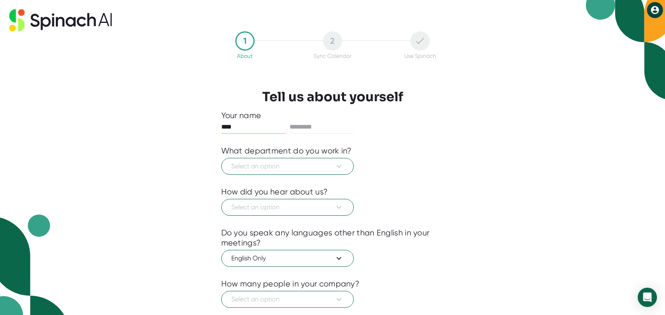
type input "****"
type input "*******"
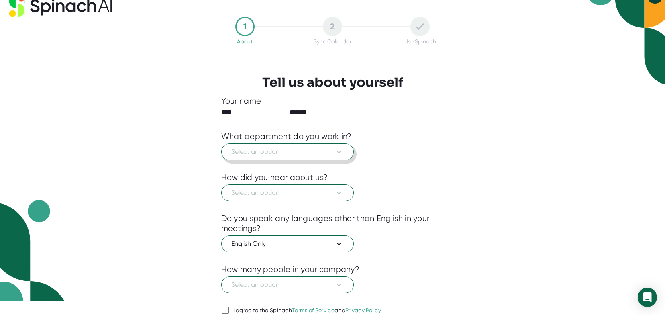
scroll to position [16, 0]
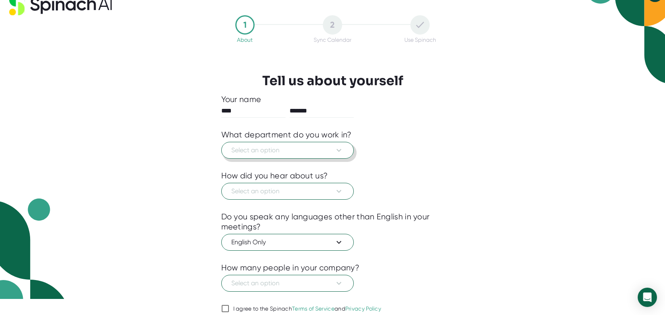
click at [312, 154] on span "Select an option" at bounding box center [287, 150] width 112 height 10
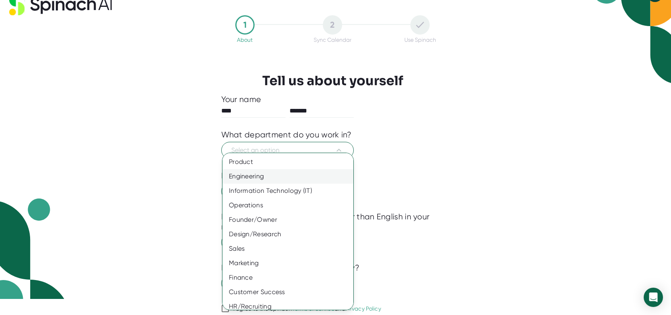
click at [294, 177] on div "Engineering" at bounding box center [290, 176] width 137 height 14
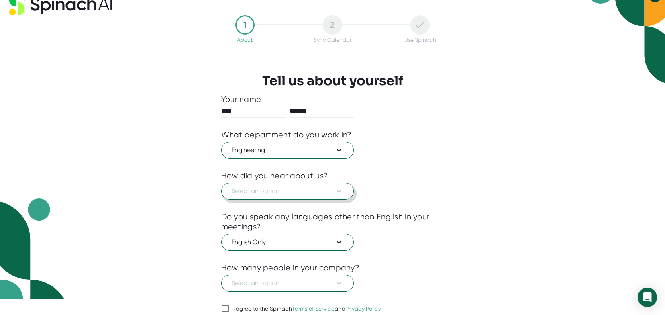
click at [338, 191] on icon at bounding box center [339, 191] width 10 height 10
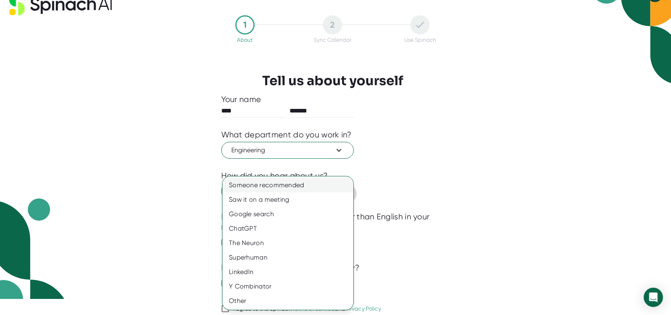
click at [262, 188] on div "Someone recommended" at bounding box center [287, 185] width 131 height 14
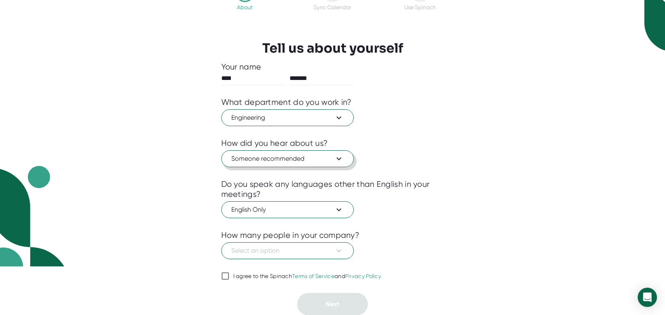
scroll to position [49, 0]
click at [290, 246] on span "Select an option" at bounding box center [287, 250] width 112 height 10
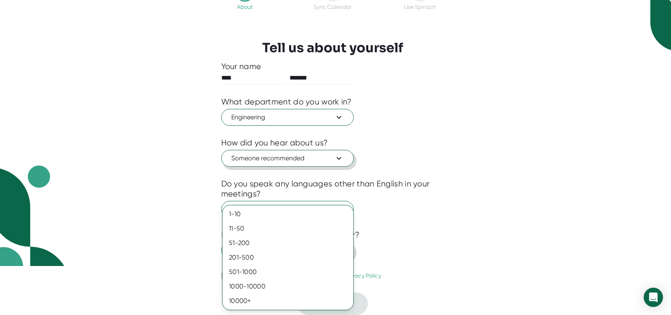
click at [290, 246] on div "51-200" at bounding box center [287, 243] width 131 height 14
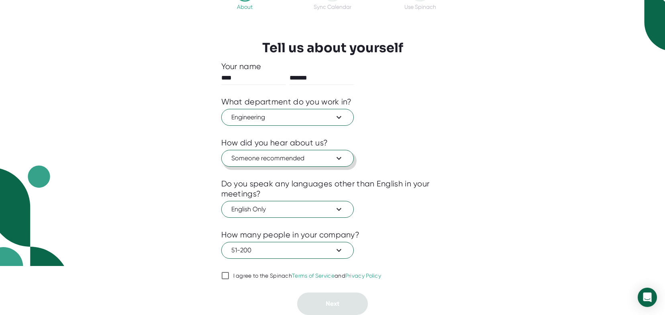
click at [227, 273] on input "I agree to the Spinach Terms of Service and Privacy Policy" at bounding box center [225, 276] width 8 height 10
checkbox input "true"
click at [335, 302] on span "Next" at bounding box center [333, 304] width 14 height 8
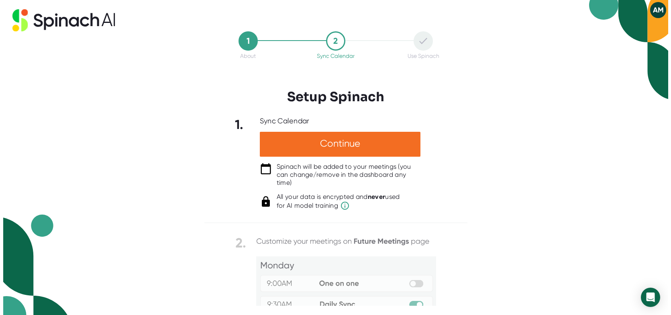
scroll to position [0, 0]
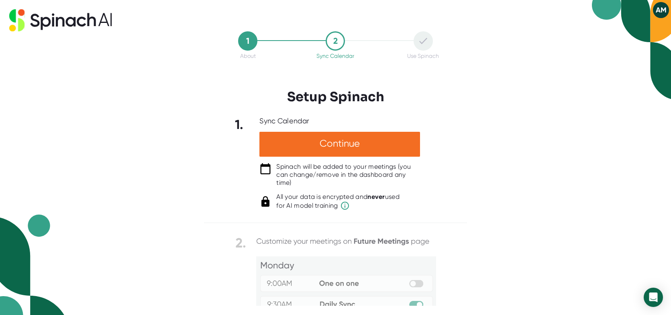
click at [573, 178] on div "1 About 2 Sync Calendar Use Spinach Setup Spinach 1. Sync Calendar Continue Spi…" at bounding box center [335, 157] width 671 height 315
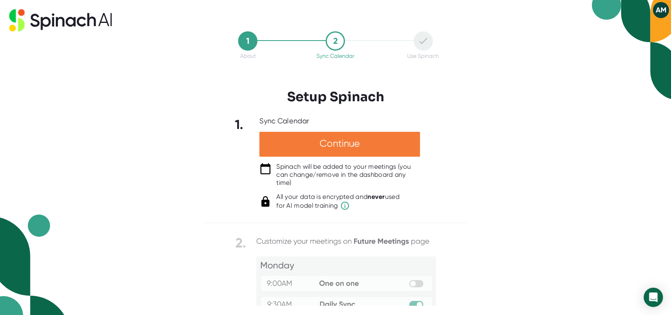
click at [356, 136] on div "Continue" at bounding box center [339, 144] width 161 height 25
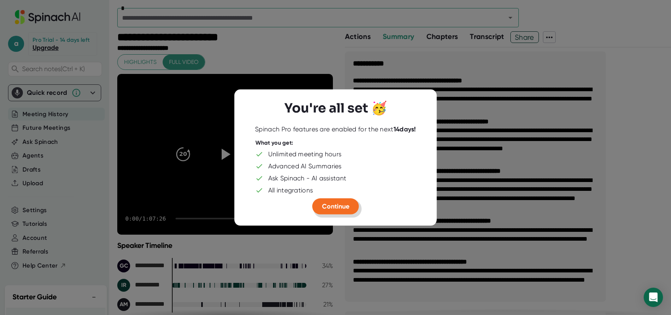
click at [339, 202] on span "Continue" at bounding box center [335, 206] width 27 height 8
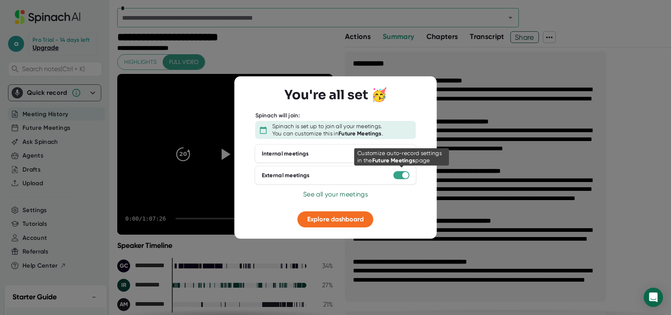
click at [398, 176] on div at bounding box center [402, 175] width 16 height 8
click at [402, 175] on div at bounding box center [405, 175] width 6 height 6
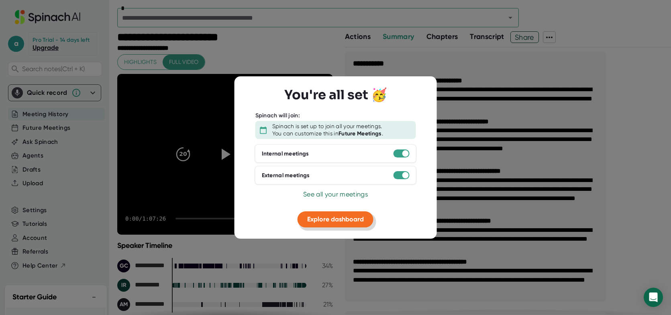
click at [335, 222] on span "Explore dashboard" at bounding box center [335, 219] width 57 height 8
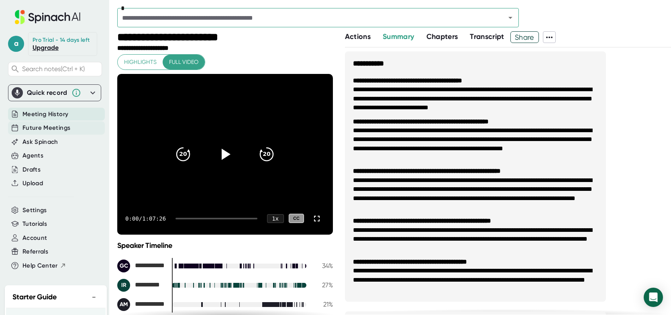
click at [38, 133] on span "Future Meetings" at bounding box center [46, 127] width 48 height 9
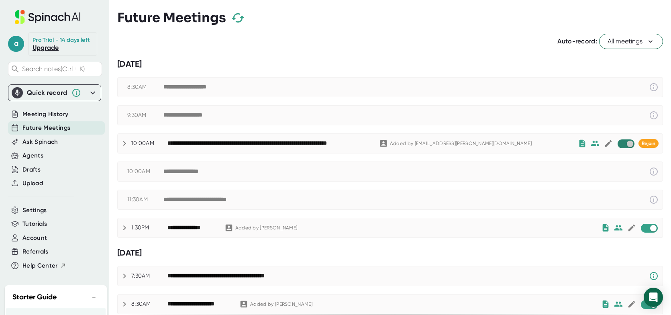
click at [619, 141] on input "checkbox" at bounding box center [629, 143] width 23 height 7
checkbox input "true"
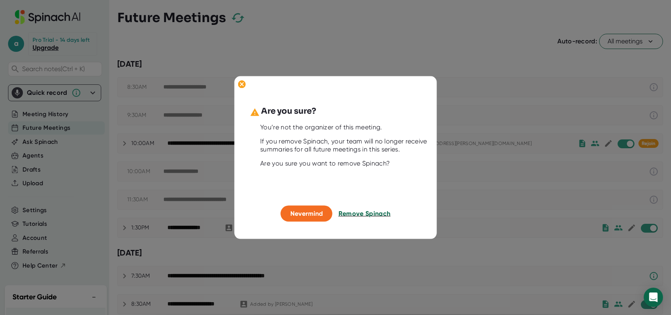
click at [351, 214] on span "Remove Spinach" at bounding box center [365, 214] width 52 height 8
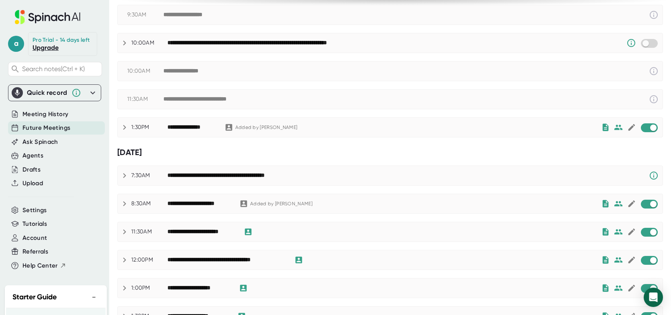
scroll to position [120, 0]
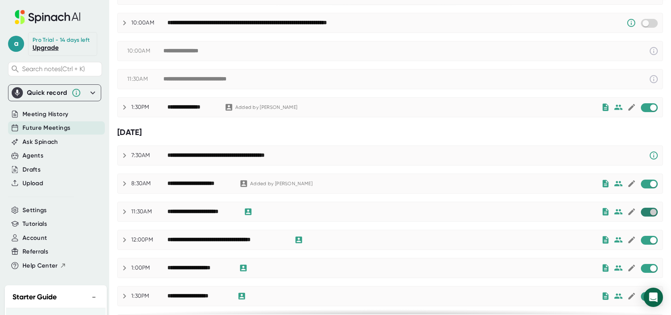
click at [642, 213] on input "checkbox" at bounding box center [653, 211] width 23 height 7
click at [642, 239] on input "checkbox" at bounding box center [653, 240] width 23 height 7
checkbox input "true"
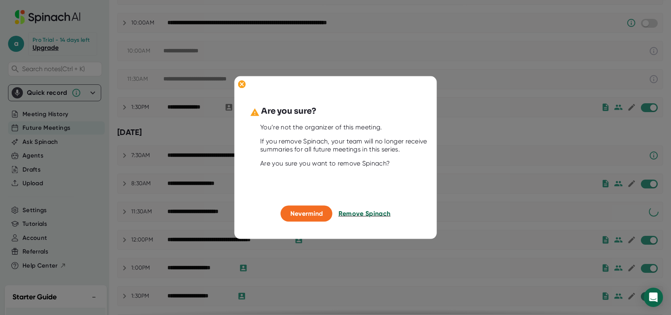
click at [367, 216] on span "Remove Spinach" at bounding box center [365, 214] width 52 height 8
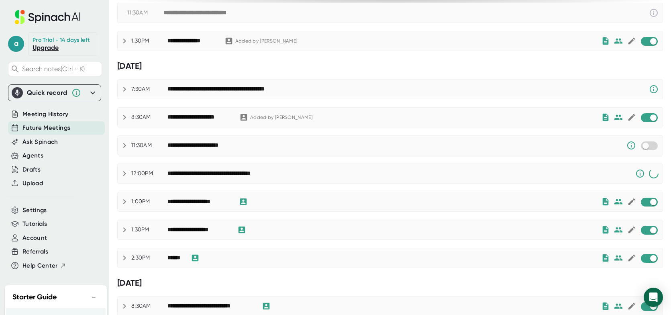
scroll to position [201, 0]
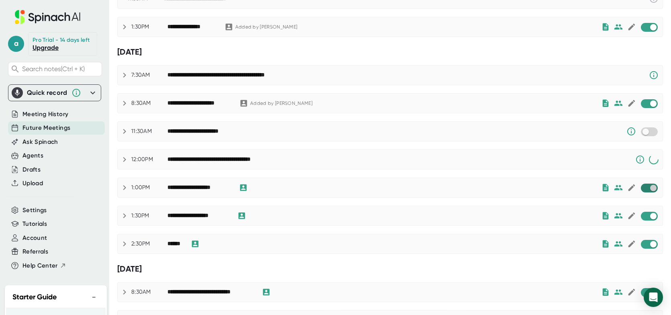
click at [642, 188] on input "checkbox" at bounding box center [653, 187] width 23 height 7
checkbox input "true"
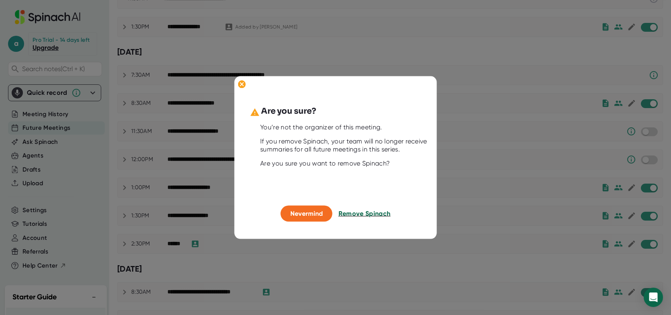
click at [384, 212] on span "Remove Spinach" at bounding box center [365, 214] width 52 height 8
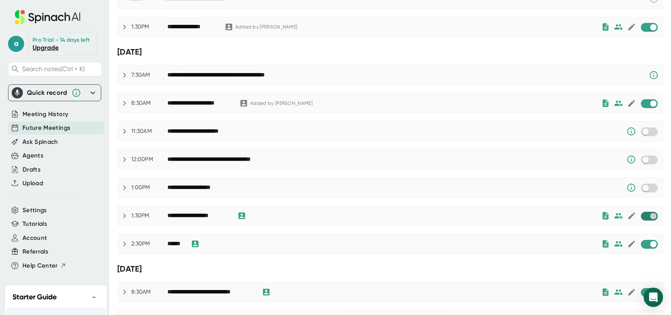
click at [642, 216] on input "checkbox" at bounding box center [653, 215] width 23 height 7
checkbox input "true"
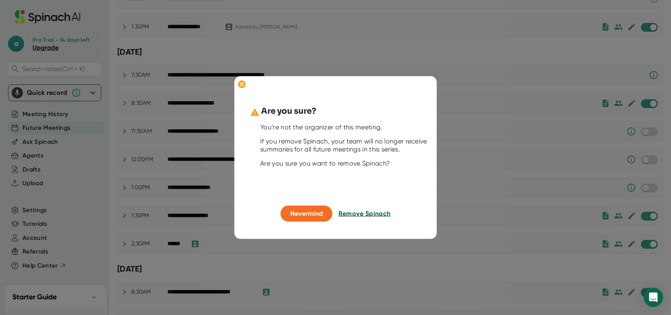
click at [350, 214] on span "Remove Spinach" at bounding box center [365, 214] width 52 height 8
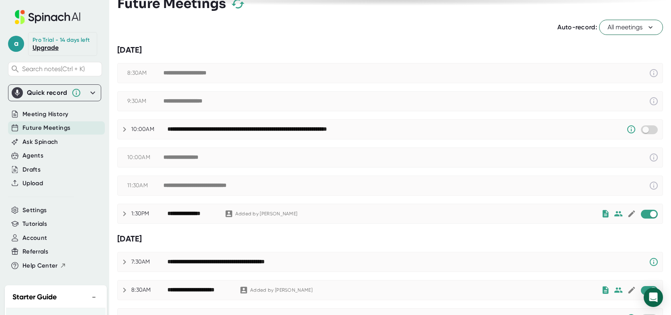
scroll to position [0, 0]
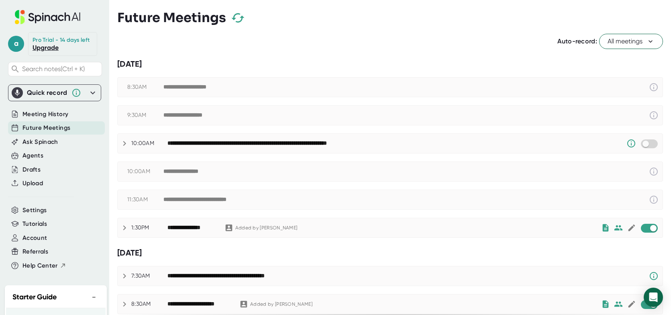
click at [647, 39] on icon at bounding box center [651, 41] width 8 height 8
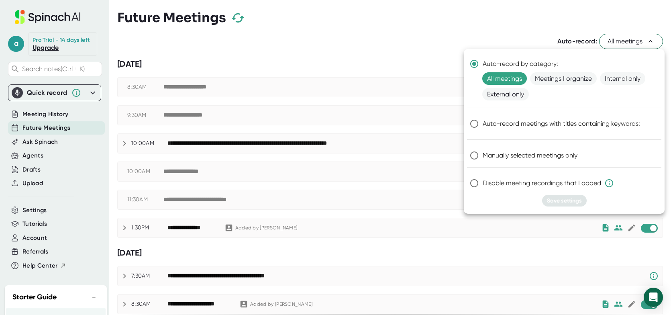
click at [477, 153] on input "Manually selected meetings only" at bounding box center [474, 155] width 17 height 17
radio input "true"
click at [564, 201] on span "Save settings" at bounding box center [564, 200] width 35 height 7
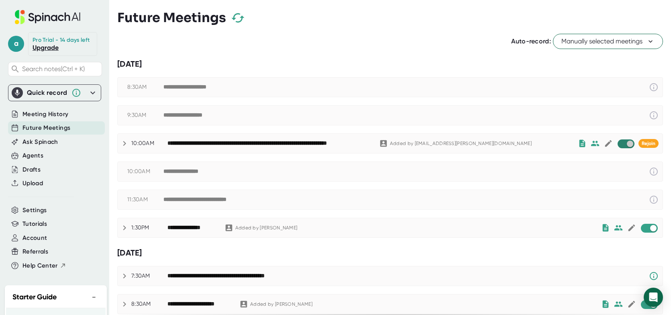
click at [618, 144] on input "checkbox" at bounding box center [629, 143] width 23 height 7
checkbox input "true"
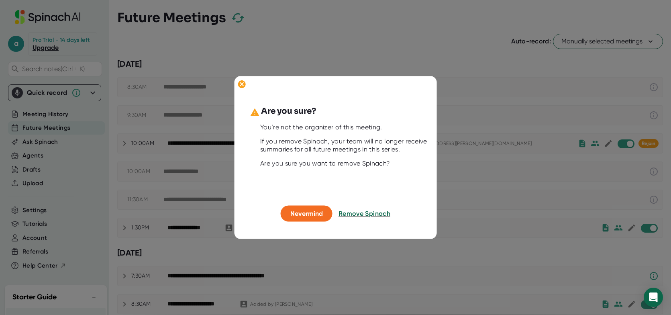
click at [368, 217] on button "Remove Spinach" at bounding box center [365, 214] width 52 height 16
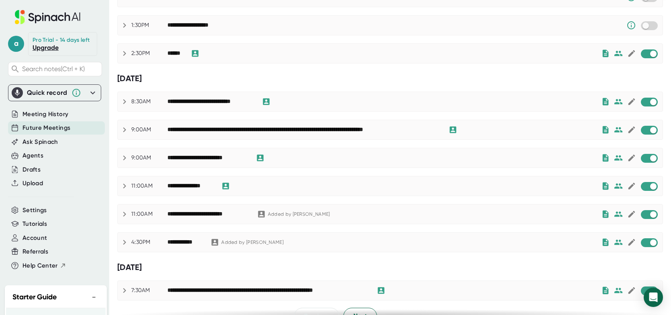
scroll to position [407, 0]
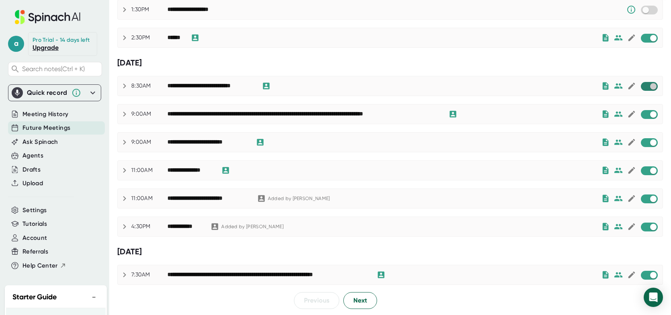
click at [642, 88] on input "checkbox" at bounding box center [653, 86] width 23 height 7
click at [642, 114] on input "checkbox" at bounding box center [653, 114] width 23 height 7
checkbox input "true"
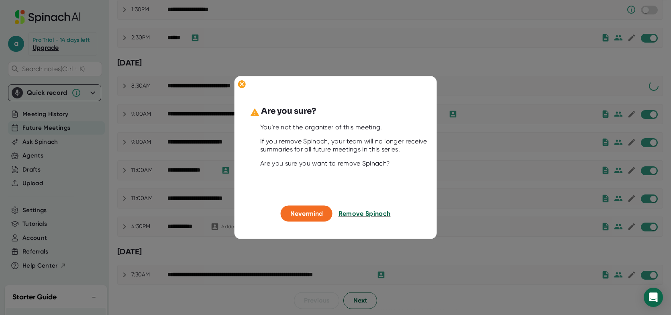
click at [364, 215] on span "Remove Spinach" at bounding box center [365, 214] width 52 height 8
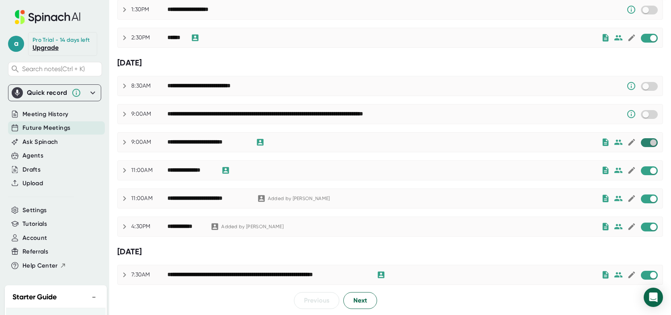
click at [642, 144] on input "checkbox" at bounding box center [653, 142] width 23 height 7
checkbox input "true"
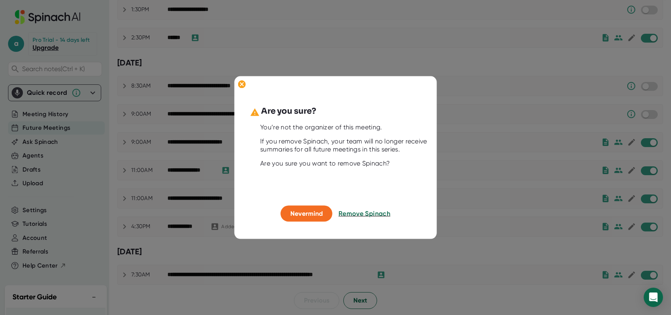
click at [356, 215] on span "Remove Spinach" at bounding box center [365, 214] width 52 height 8
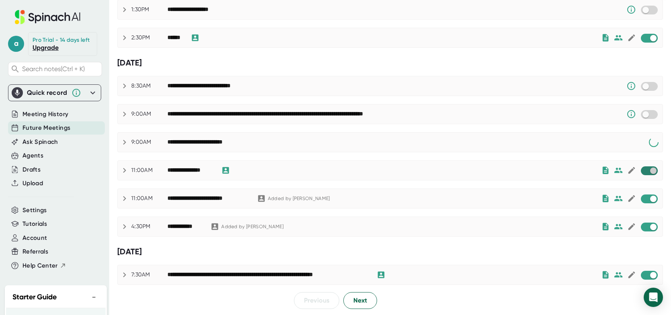
click at [642, 171] on input "checkbox" at bounding box center [653, 170] width 23 height 7
checkbox input "true"
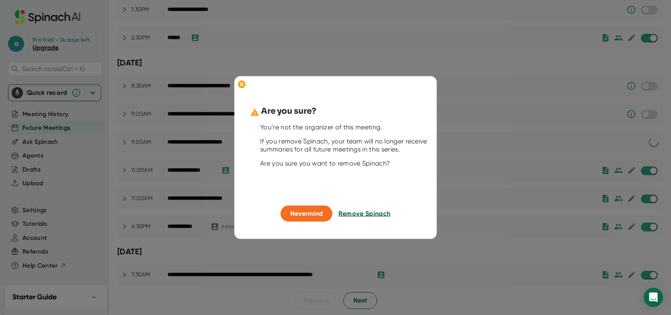
click at [366, 213] on span "Remove Spinach" at bounding box center [365, 214] width 52 height 8
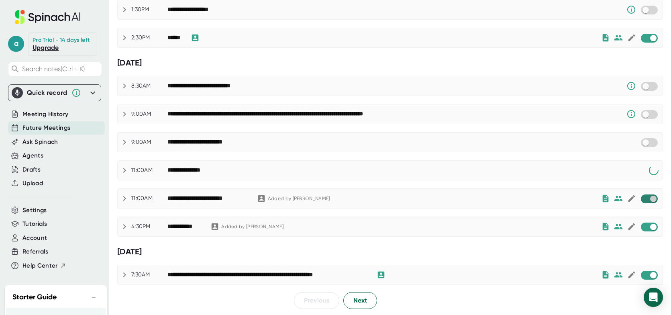
click at [642, 200] on input "checkbox" at bounding box center [653, 198] width 23 height 7
checkbox input "true"
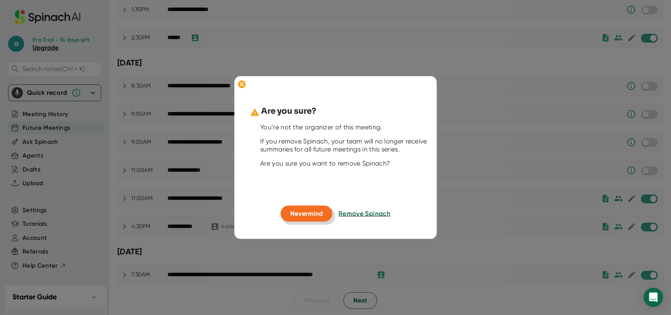
click at [292, 211] on span "Nevermind" at bounding box center [306, 214] width 33 height 8
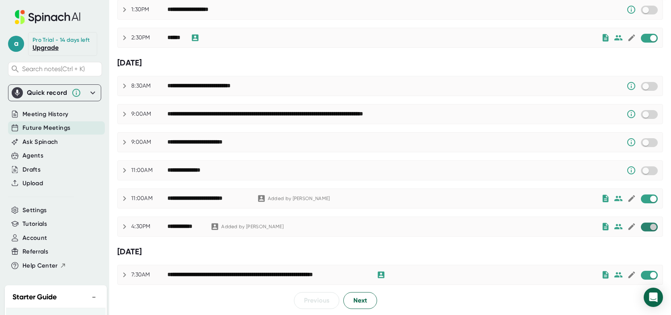
click at [642, 227] on input "checkbox" at bounding box center [653, 226] width 23 height 7
checkbox input "true"
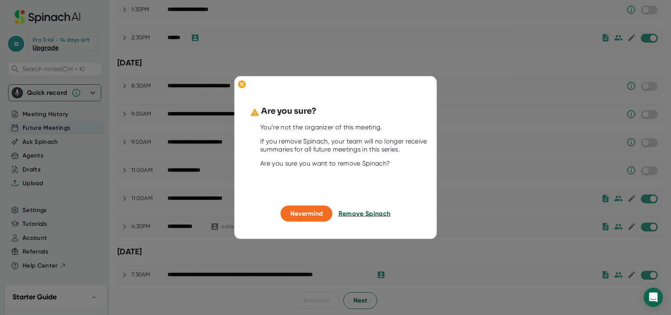
click at [361, 213] on span "Remove Spinach" at bounding box center [365, 214] width 52 height 8
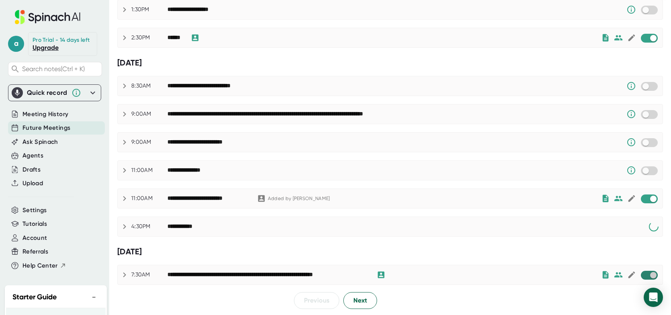
click at [642, 276] on input "checkbox" at bounding box center [653, 274] width 23 height 7
checkbox input "true"
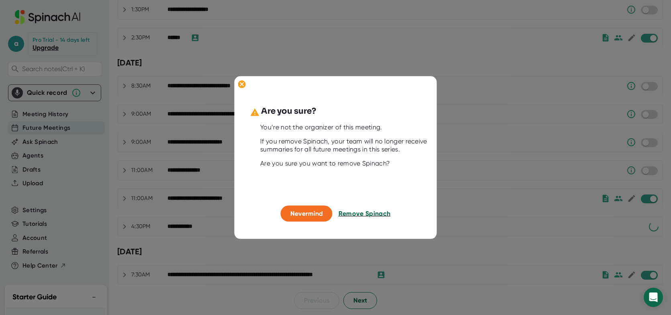
click at [364, 213] on span "Remove Spinach" at bounding box center [365, 214] width 52 height 8
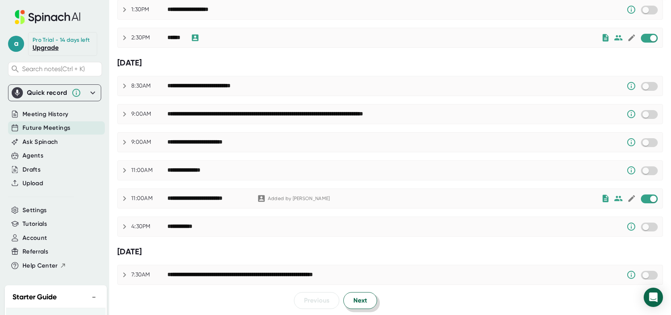
click at [360, 297] on span "Next" at bounding box center [360, 301] width 14 height 10
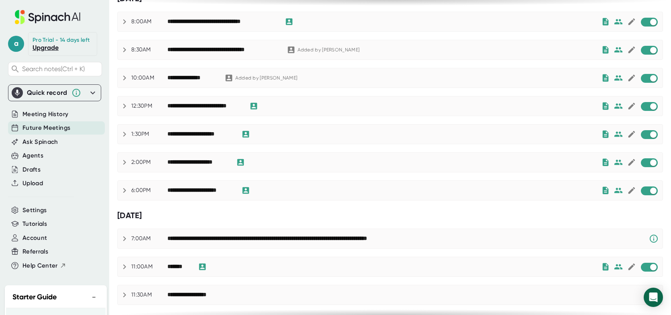
scroll to position [0, 0]
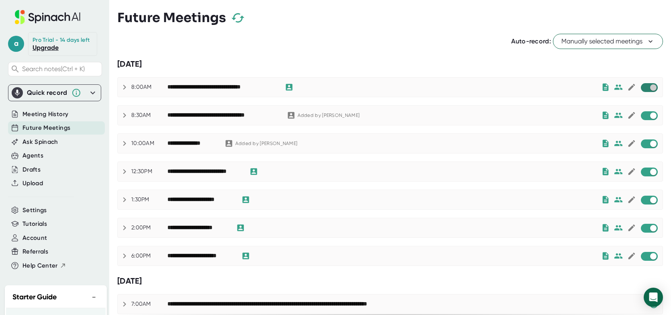
click at [642, 86] on input "checkbox" at bounding box center [653, 87] width 23 height 7
checkbox input "true"
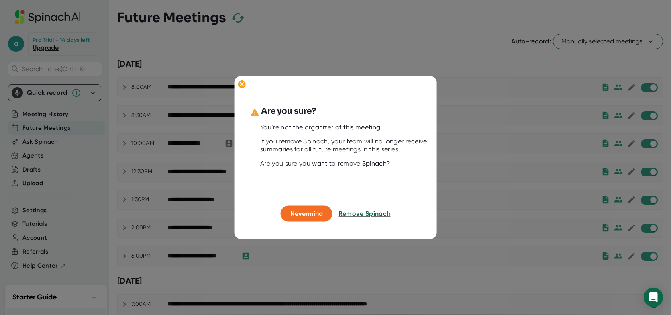
click at [382, 212] on span "Remove Spinach" at bounding box center [365, 214] width 52 height 8
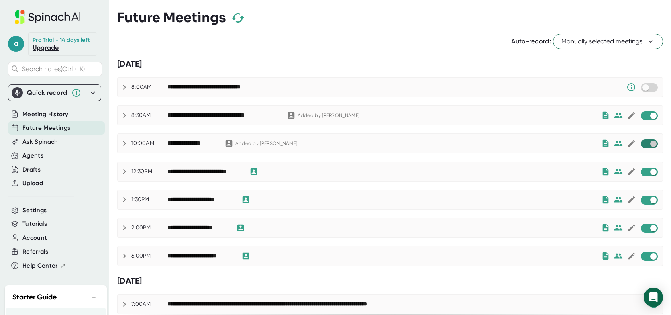
click at [642, 145] on input "checkbox" at bounding box center [653, 143] width 23 height 7
checkbox input "true"
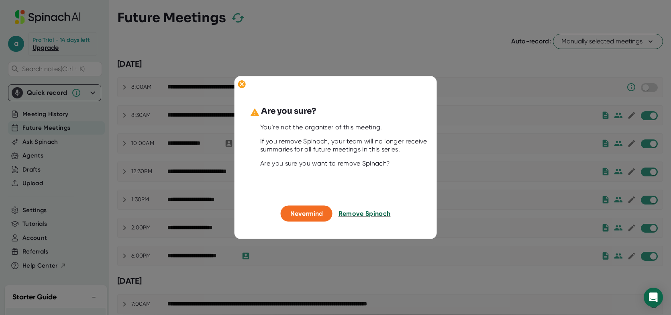
click at [365, 215] on span "Remove Spinach" at bounding box center [365, 214] width 52 height 8
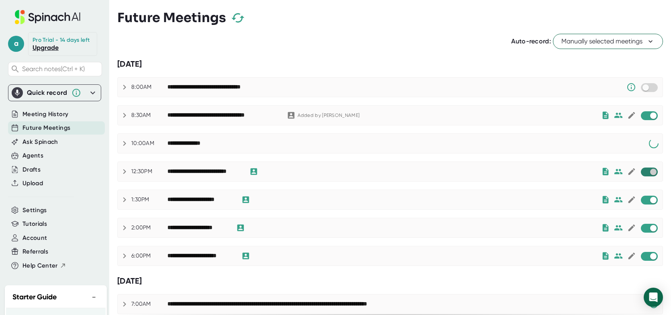
click at [642, 171] on input "checkbox" at bounding box center [653, 171] width 23 height 7
checkbox input "true"
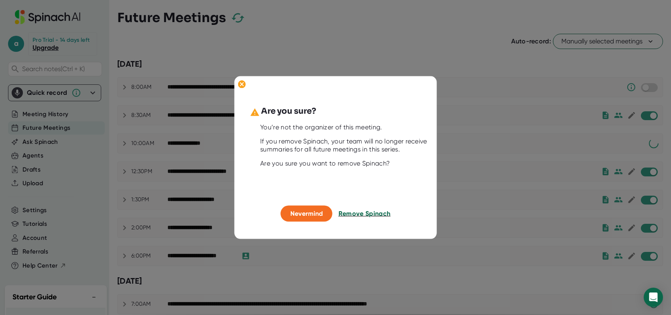
click at [368, 214] on span "Remove Spinach" at bounding box center [365, 214] width 52 height 8
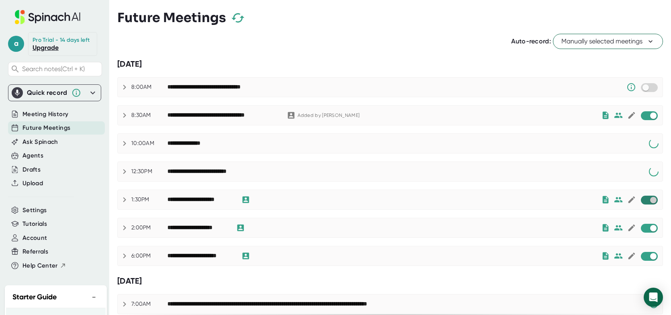
click at [642, 199] on input "checkbox" at bounding box center [653, 199] width 23 height 7
checkbox input "true"
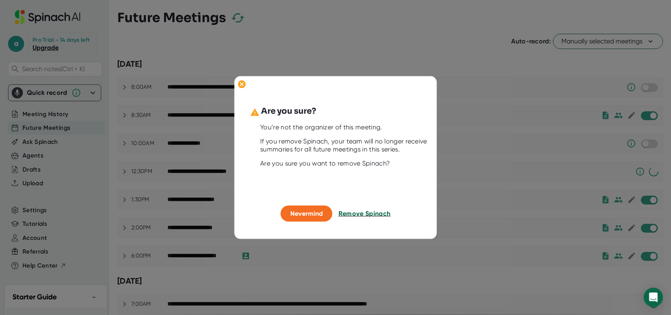
click at [383, 213] on span "Remove Spinach" at bounding box center [365, 214] width 52 height 8
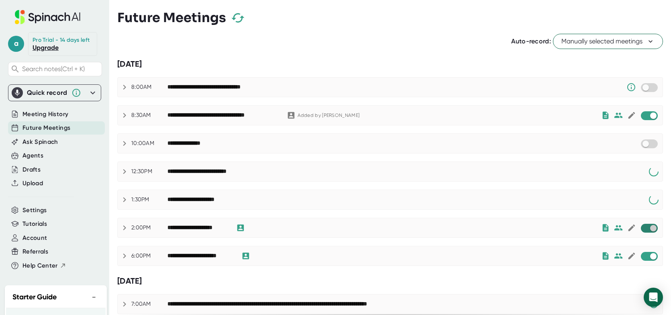
click at [642, 228] on input "checkbox" at bounding box center [653, 227] width 23 height 7
click at [642, 255] on input "checkbox" at bounding box center [653, 256] width 23 height 7
checkbox input "true"
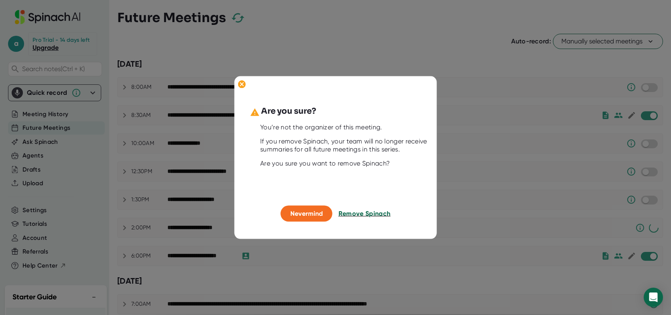
click at [379, 216] on span "Remove Spinach" at bounding box center [365, 214] width 52 height 8
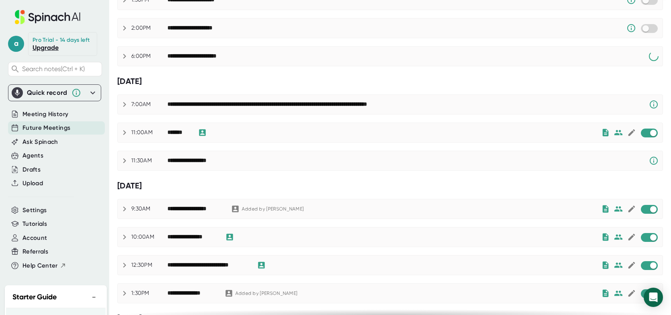
scroll to position [201, 0]
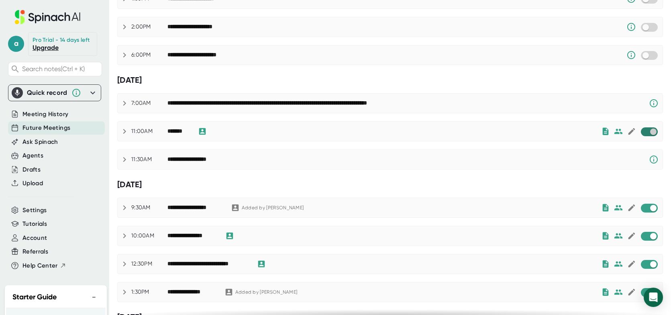
click at [642, 132] on input "checkbox" at bounding box center [653, 131] width 23 height 7
checkbox input "true"
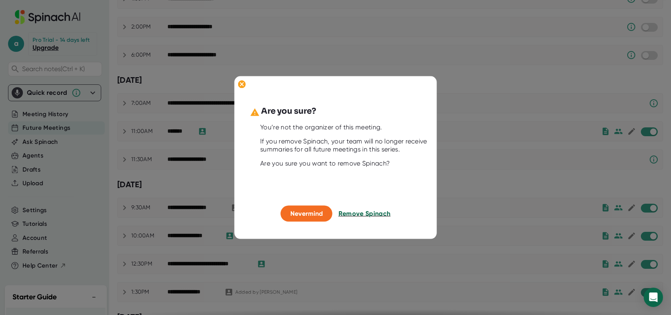
click at [365, 213] on span "Remove Spinach" at bounding box center [365, 214] width 52 height 8
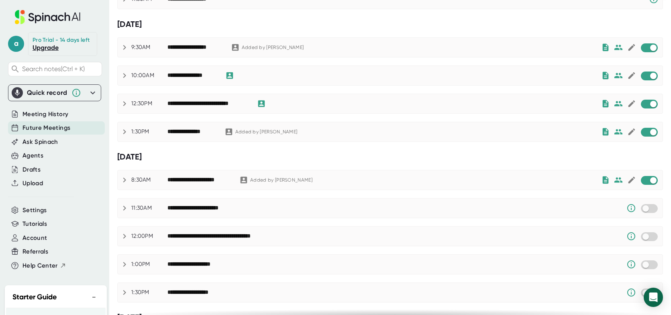
scroll to position [361, 0]
click at [642, 75] on input "checkbox" at bounding box center [653, 75] width 23 height 7
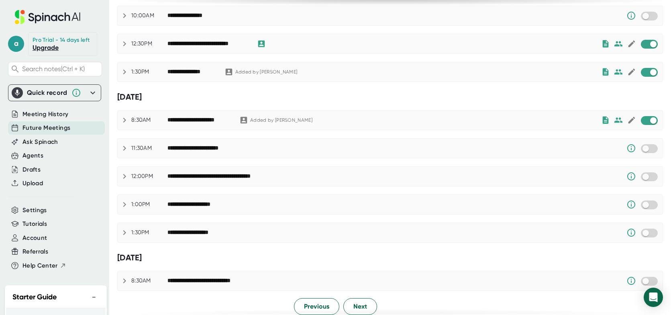
scroll to position [427, 0]
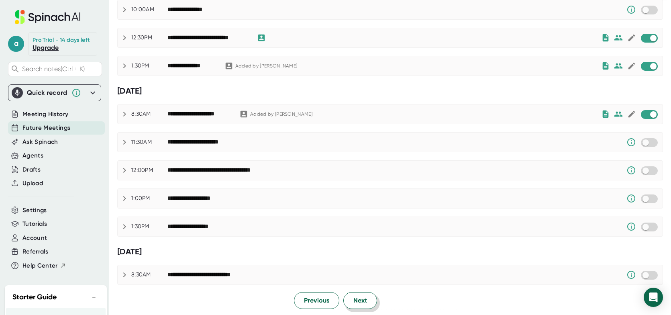
click at [366, 292] on button "Next" at bounding box center [360, 300] width 34 height 17
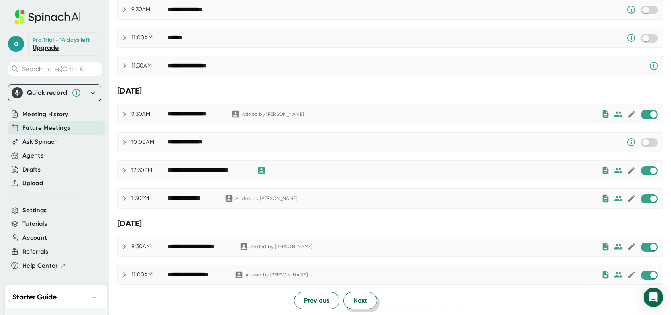
scroll to position [0, 0]
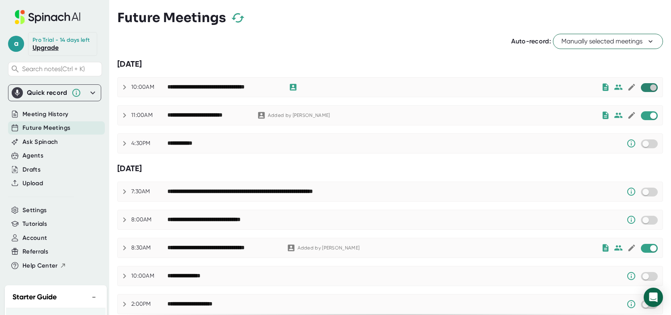
click at [642, 87] on input "checkbox" at bounding box center [653, 87] width 23 height 7
checkbox input "true"
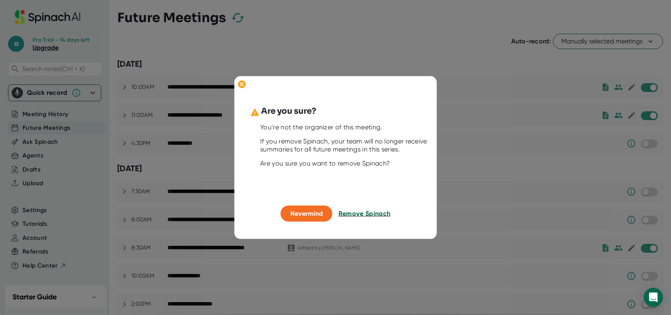
click at [361, 212] on span "Remove Spinach" at bounding box center [365, 214] width 52 height 8
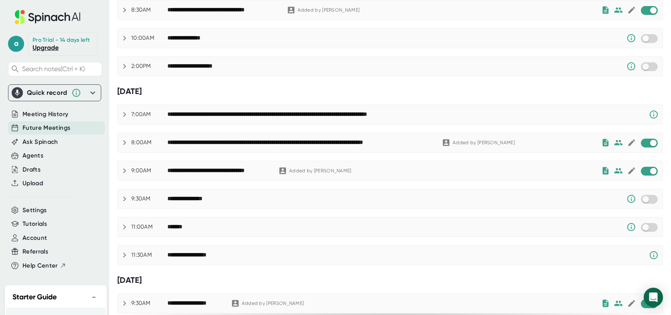
scroll to position [361, 0]
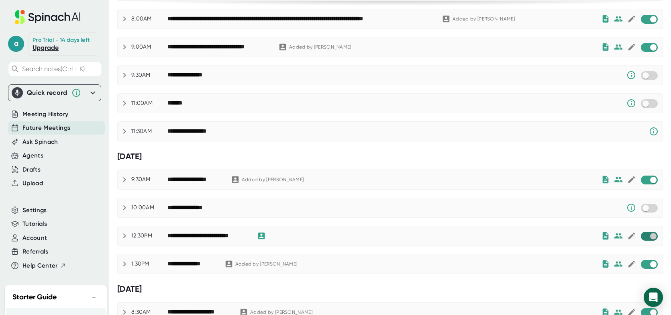
click at [642, 235] on input "checkbox" at bounding box center [653, 236] width 23 height 7
click at [644, 235] on input "checkbox" at bounding box center [645, 236] width 23 height 7
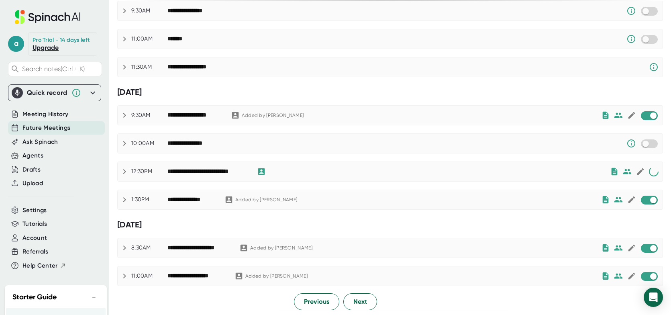
scroll to position [427, 0]
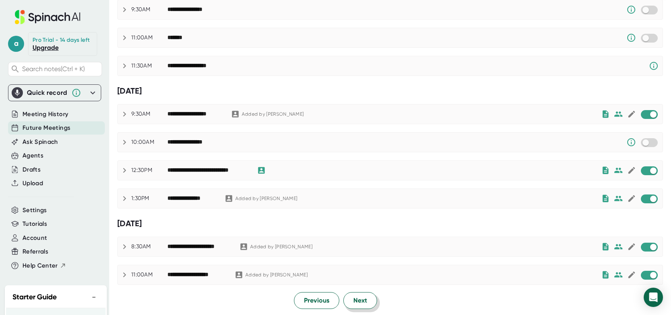
click at [363, 299] on span "Next" at bounding box center [360, 301] width 14 height 10
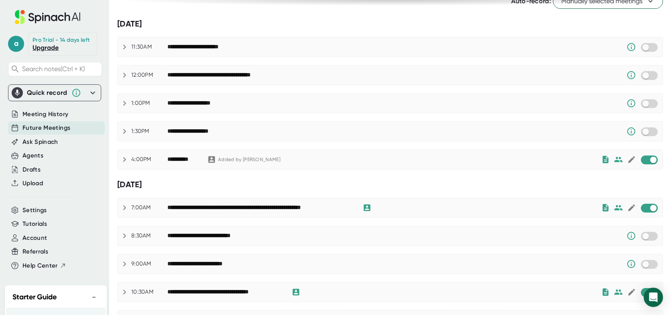
scroll to position [80, 0]
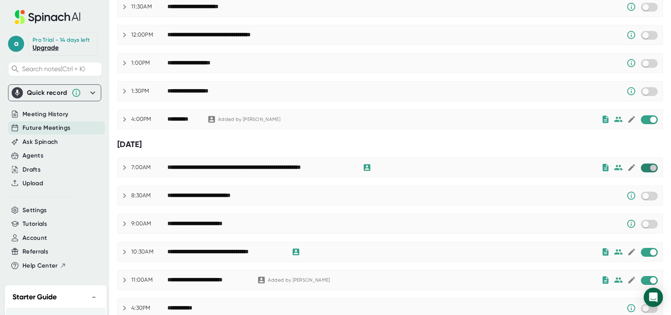
click at [642, 167] on input "checkbox" at bounding box center [653, 167] width 23 height 7
checkbox input "true"
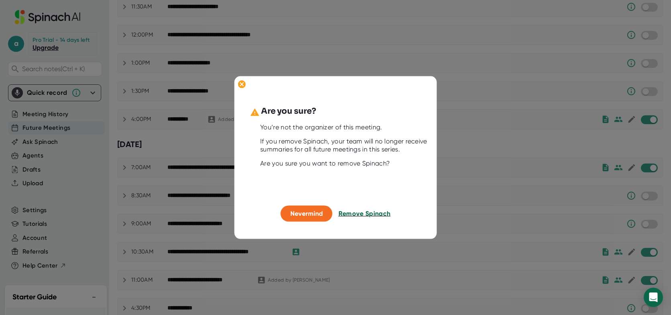
click at [358, 211] on span "Remove Spinach" at bounding box center [365, 214] width 52 height 8
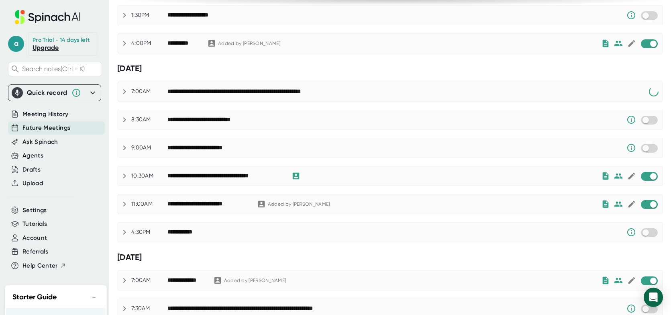
scroll to position [161, 0]
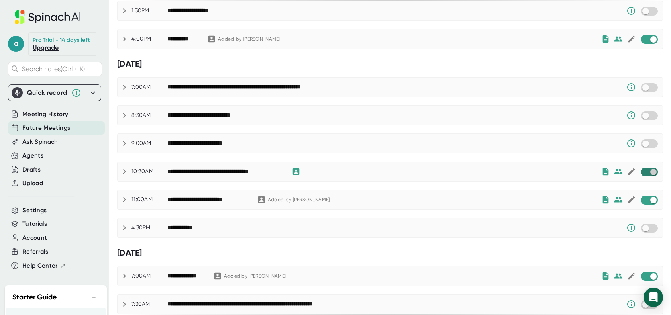
click at [642, 171] on input "checkbox" at bounding box center [653, 171] width 23 height 7
checkbox input "true"
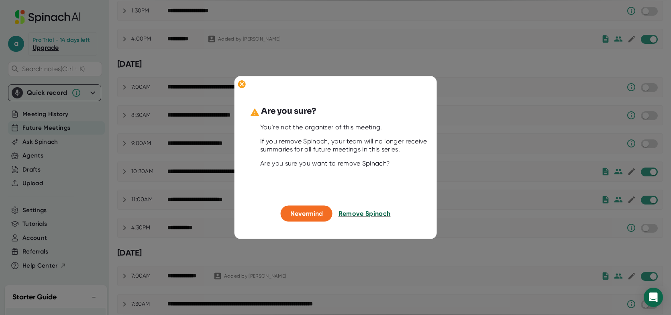
click at [369, 213] on span "Remove Spinach" at bounding box center [365, 214] width 52 height 8
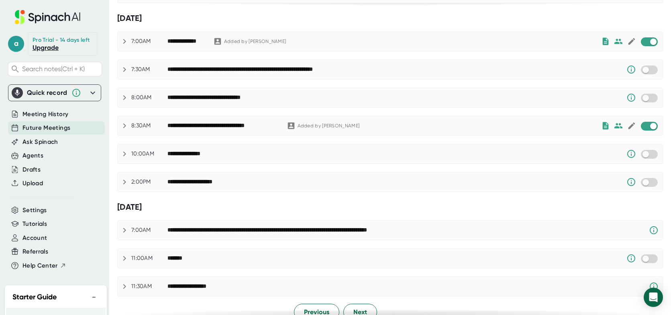
scroll to position [407, 0]
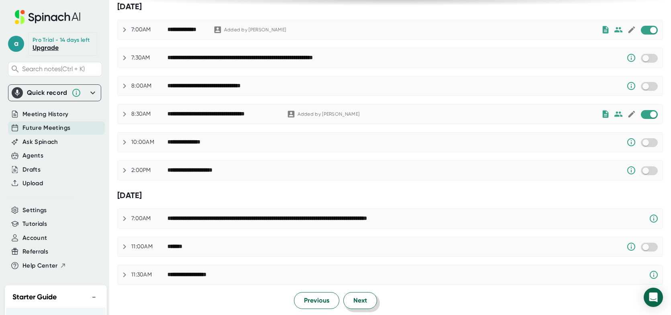
click at [364, 302] on span "Next" at bounding box center [360, 301] width 14 height 10
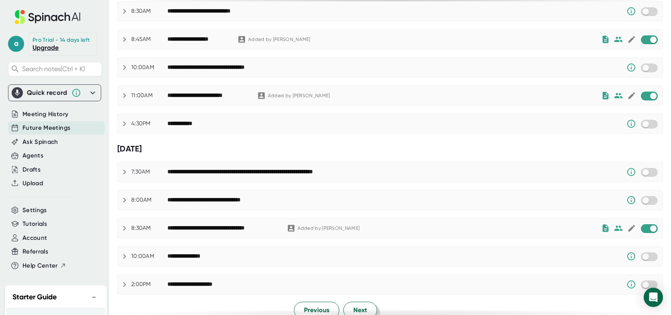
scroll to position [427, 0]
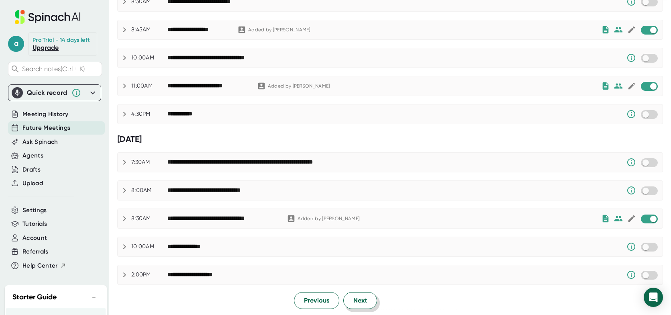
click at [361, 298] on span "Next" at bounding box center [360, 301] width 14 height 10
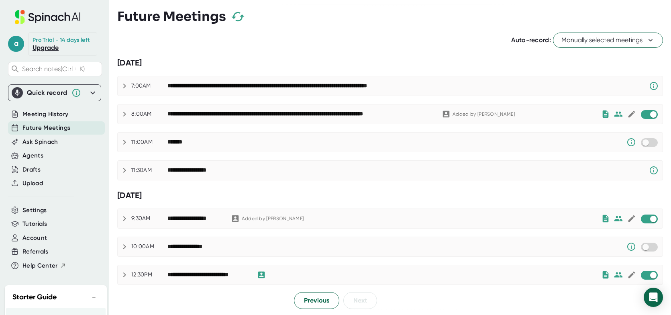
scroll to position [1, 0]
click at [54, 217] on div "Settings" at bounding box center [56, 210] width 97 height 13
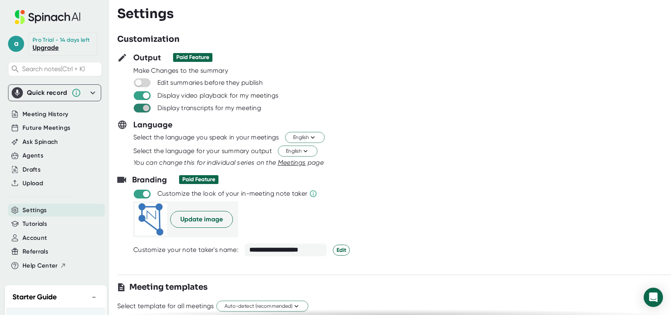
click at [136, 108] on input "checkbox" at bounding box center [146, 107] width 23 height 7
checkbox input "false"
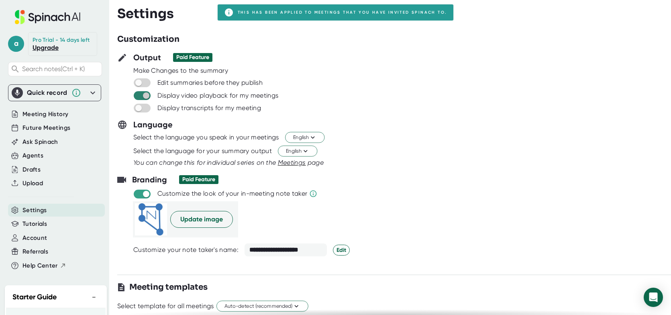
click at [139, 94] on input "checkbox" at bounding box center [146, 95] width 23 height 7
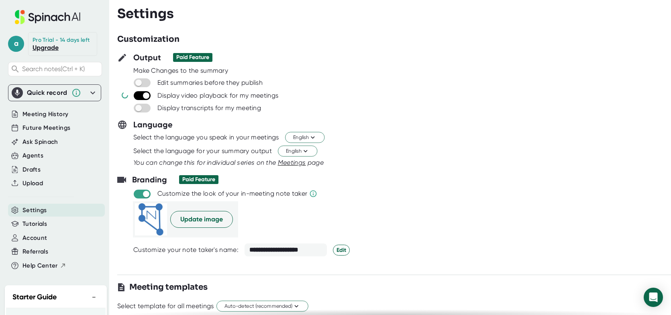
checkbox input "false"
click at [132, 265] on div at bounding box center [394, 265] width 554 height 6
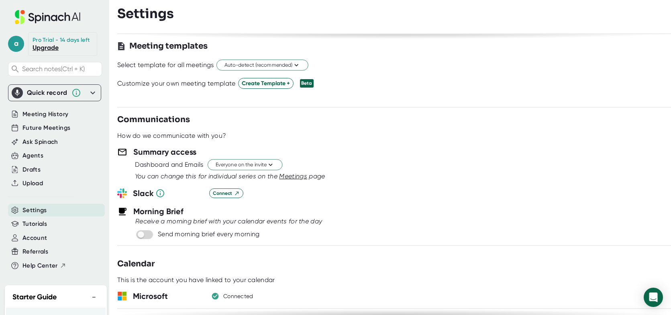
scroll to position [281, 0]
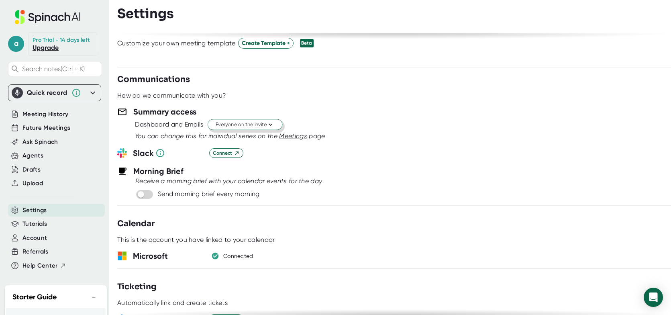
click at [277, 124] on button "Everyone on the invite" at bounding box center [245, 124] width 75 height 11
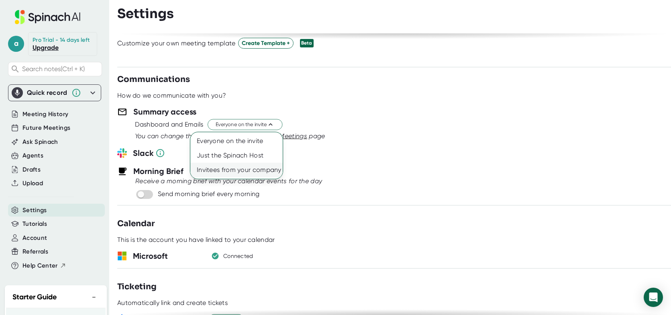
click at [267, 172] on div "Invitees from your company" at bounding box center [236, 170] width 92 height 14
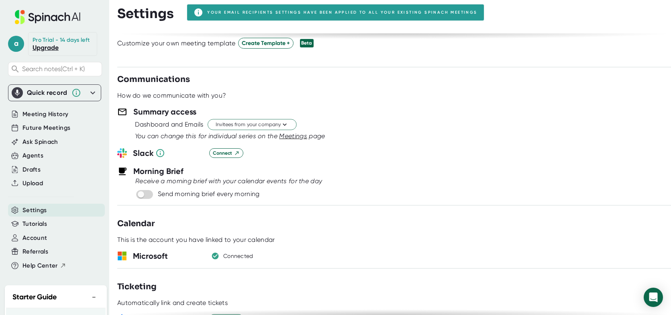
click at [356, 154] on div "Connect" at bounding box center [440, 153] width 462 height 10
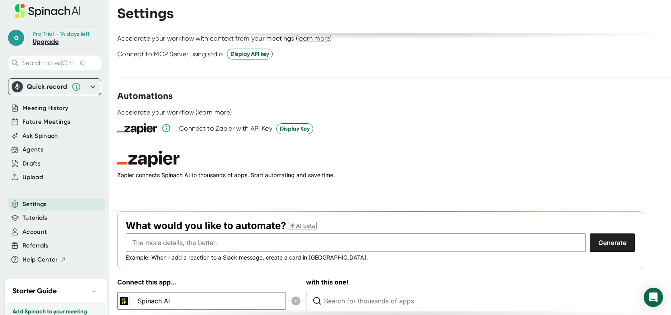
scroll to position [0, 0]
